Goal: Task Accomplishment & Management: Complete application form

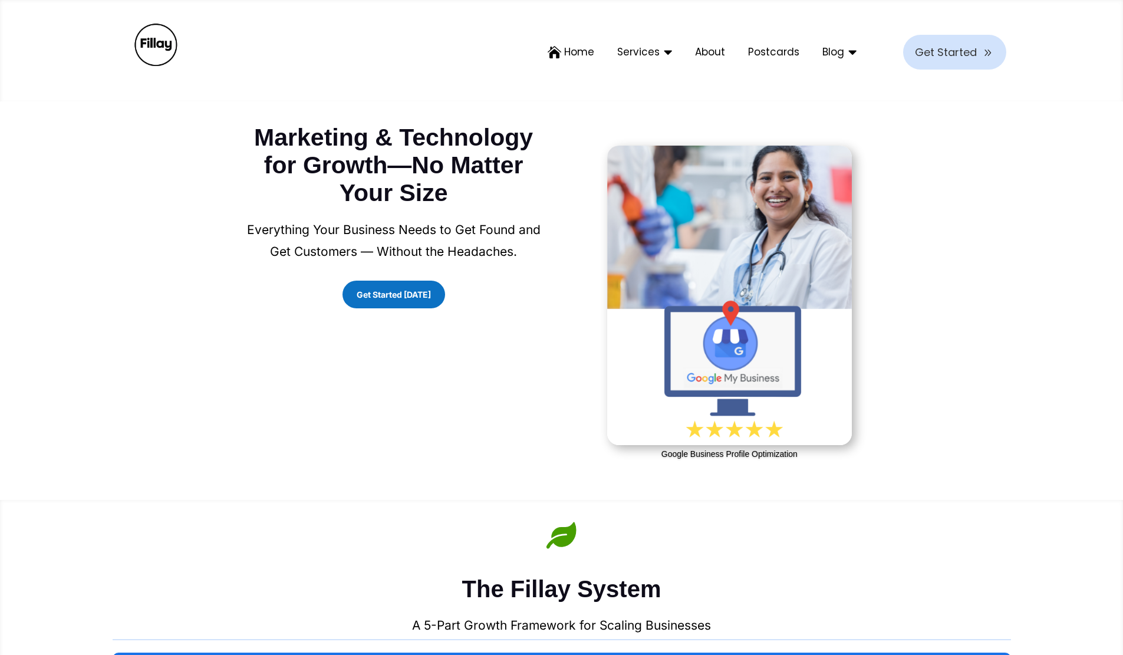
click at [960, 63] on div "9 Get Started" at bounding box center [954, 52] width 103 height 35
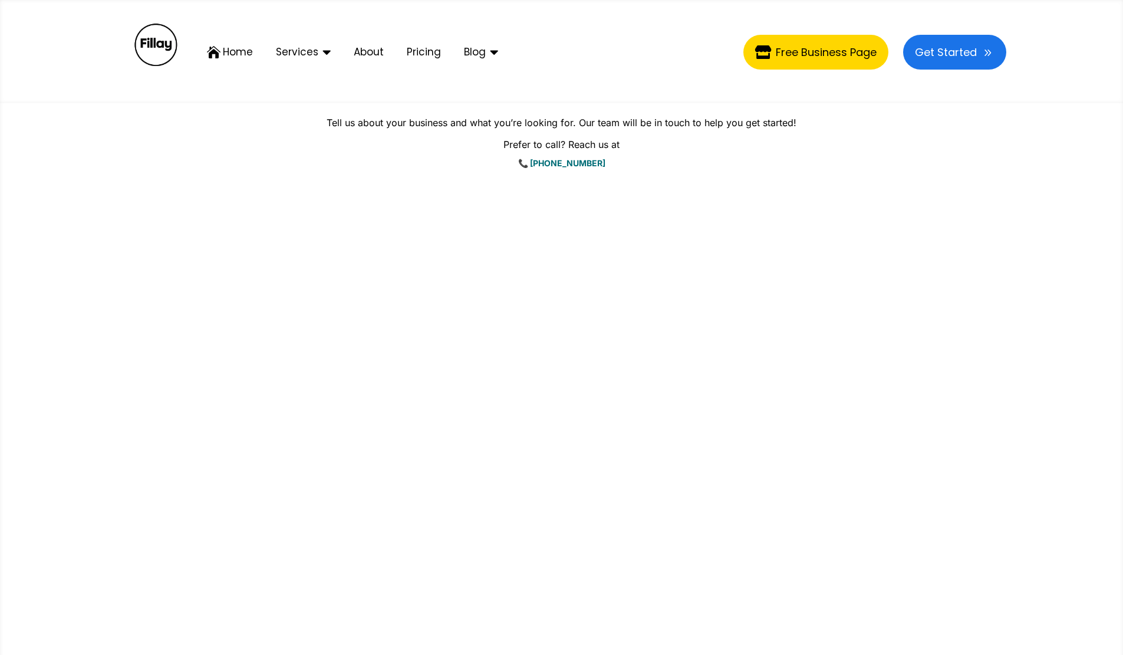
scroll to position [59, 0]
click at [817, 62] on div " Free Business Page" at bounding box center [815, 52] width 145 height 35
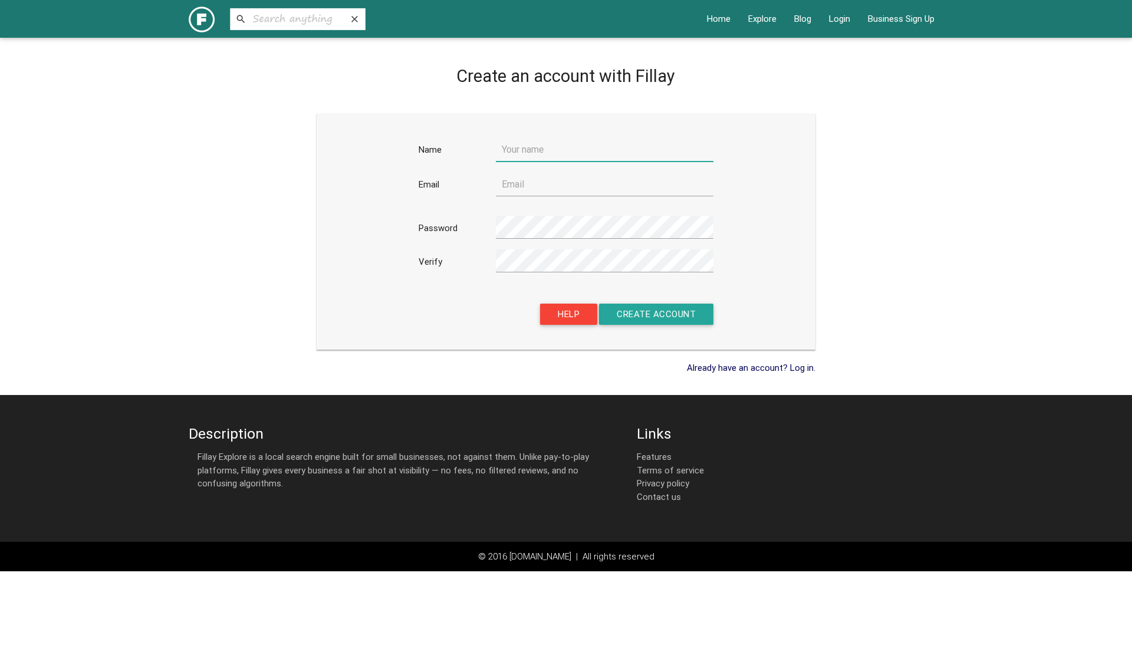
click at [537, 143] on input "text" at bounding box center [604, 149] width 217 height 24
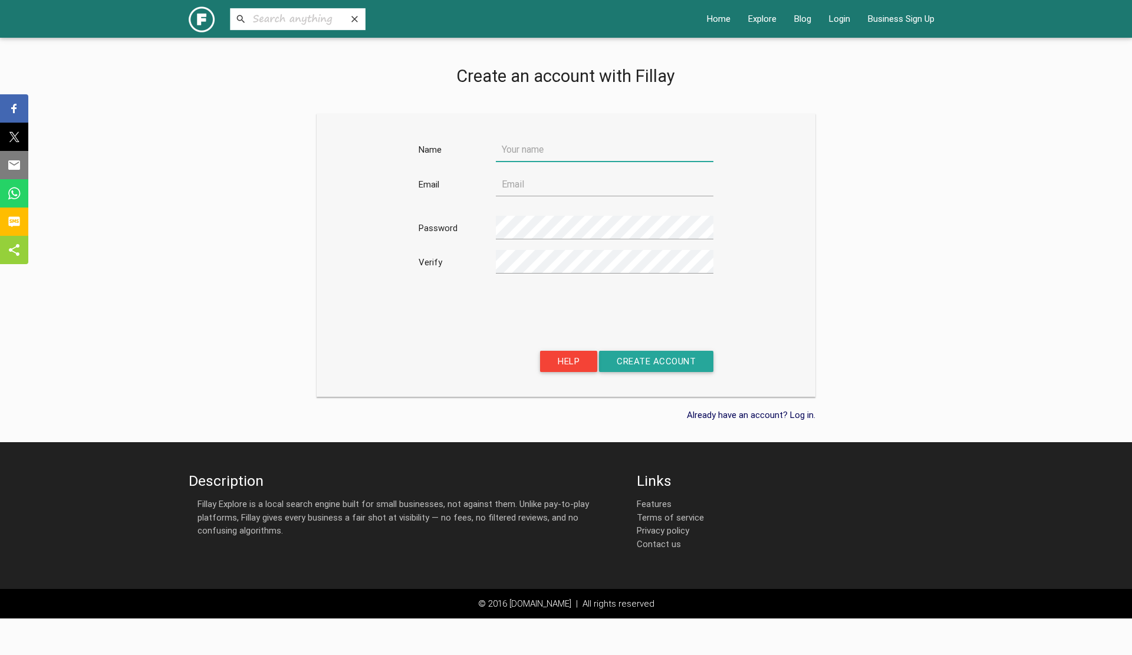
type input "Logan Anderson"
click at [567, 192] on input "email" at bounding box center [604, 184] width 217 height 24
type input "lisa@seoleads.me"
